Goal: Task Accomplishment & Management: Manage account settings

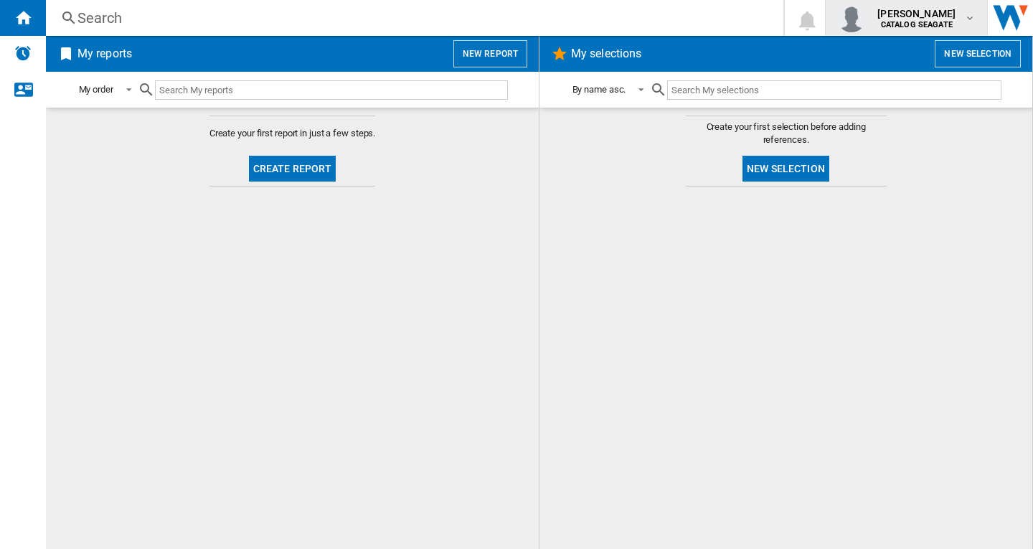
click at [928, 19] on span "[PERSON_NAME]" at bounding box center [916, 13] width 78 height 14
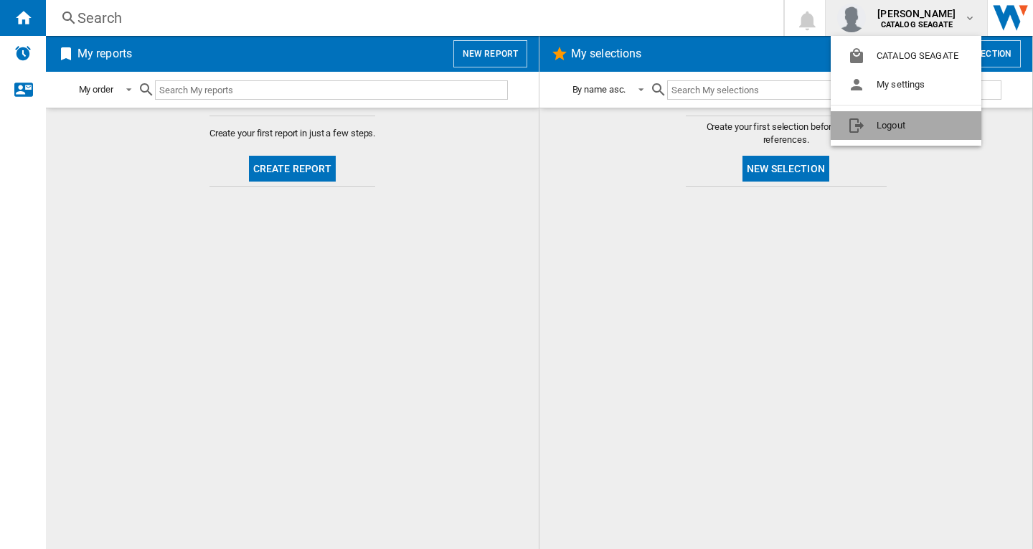
click at [900, 128] on button "Logout" at bounding box center [906, 125] width 151 height 29
